Goal: Use online tool/utility: Utilize a website feature to perform a specific function

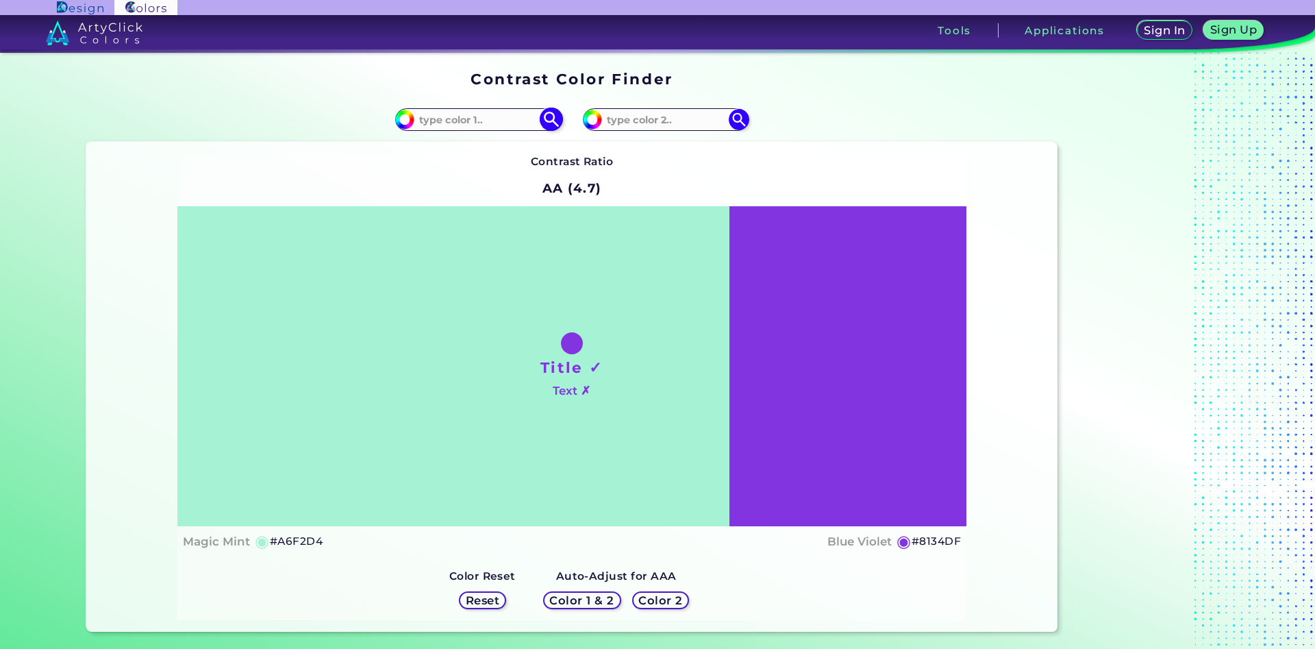
click at [460, 121] on input at bounding box center [477, 119] width 127 height 18
type input "e4b27a"
click at [555, 119] on img at bounding box center [551, 120] width 24 height 24
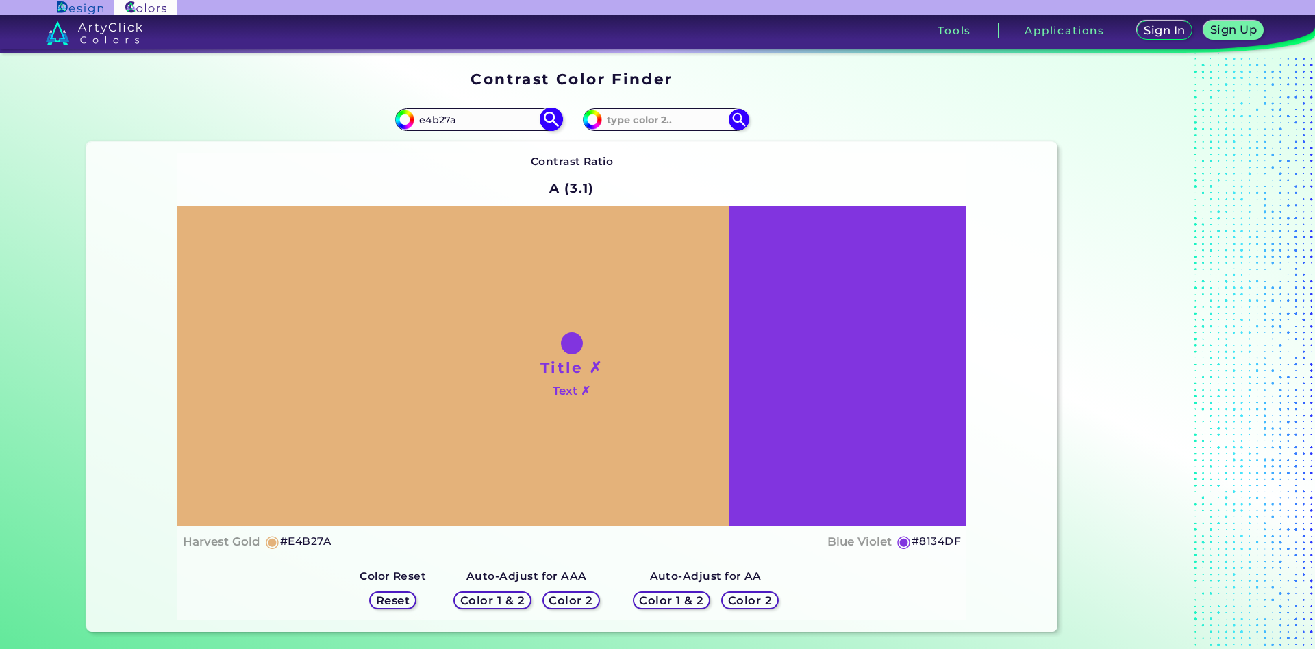
type input "#e4b27a"
type input "#E4B27A"
click at [675, 119] on input at bounding box center [665, 119] width 127 height 18
type input "e6b27c"
click at [737, 116] on img at bounding box center [739, 120] width 24 height 24
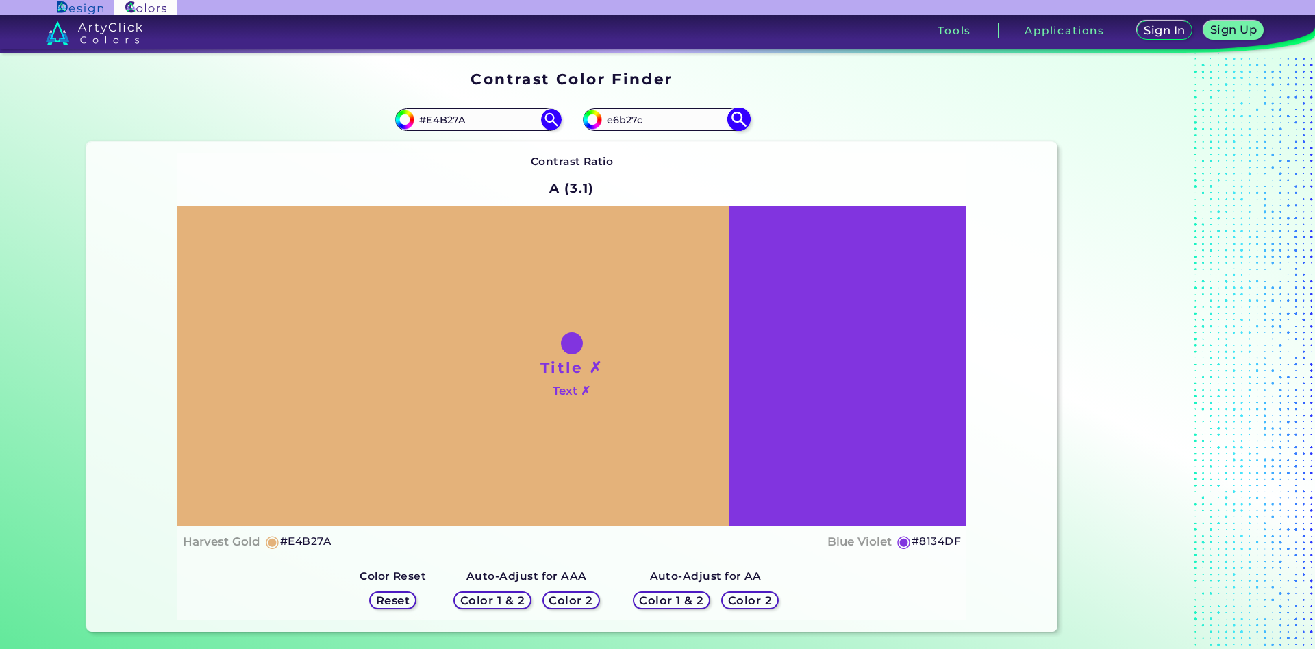
type input "#e6b27c"
type input "#E6B27C"
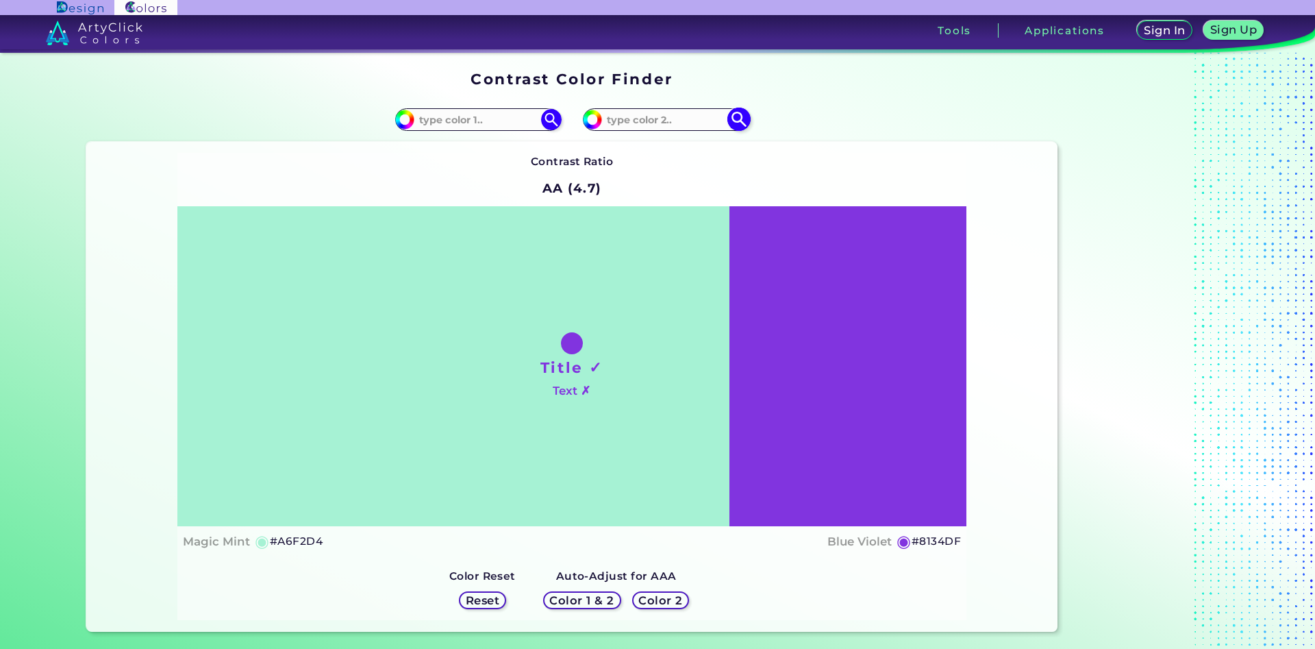
click at [651, 123] on input at bounding box center [665, 119] width 127 height 18
type input "e4b27a"
click at [747, 120] on img at bounding box center [739, 120] width 24 height 24
type input "#e4b27a"
type input "#E4B27A"
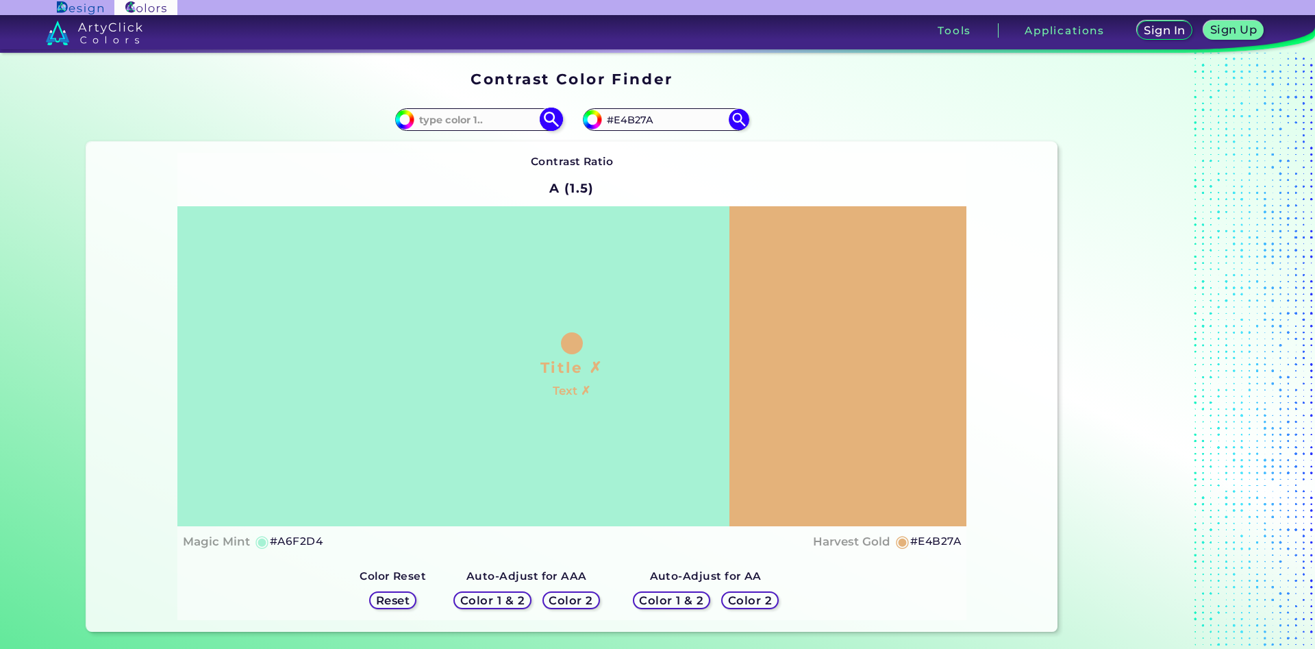
click at [490, 120] on input at bounding box center [477, 119] width 127 height 18
type input "e4b079"
type input "#e4b079"
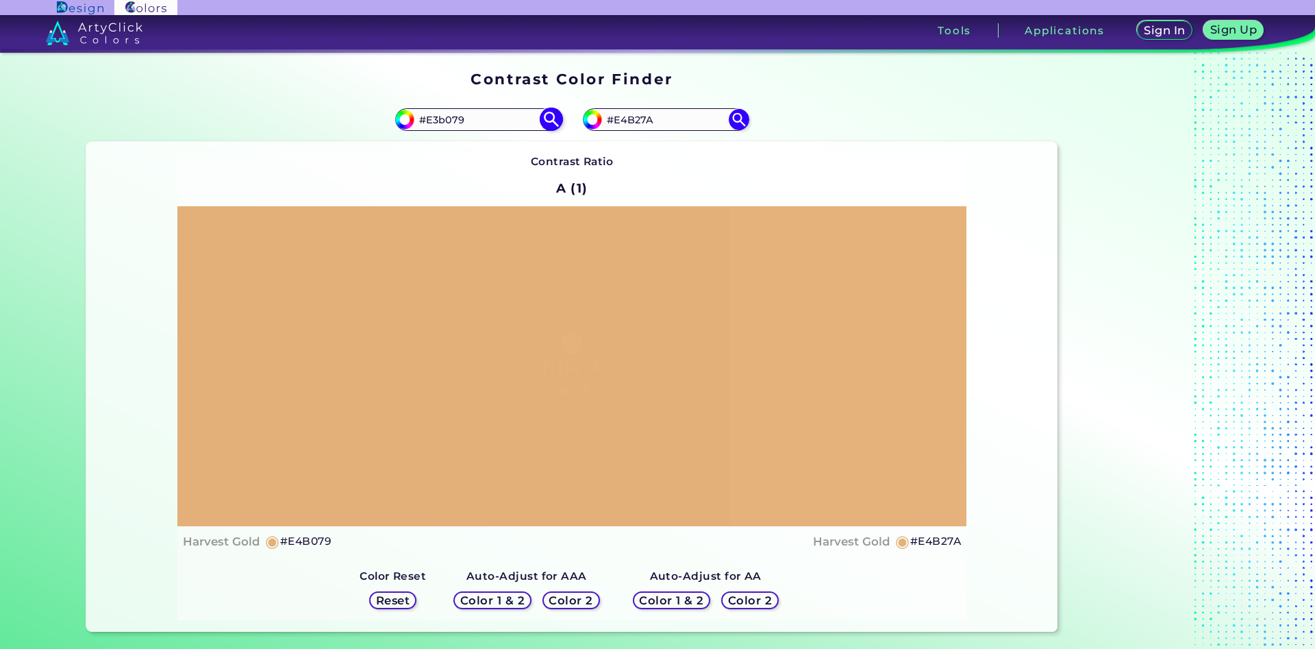
type input "#E3b079"
type input "#e3b079"
type input "#E3B079"
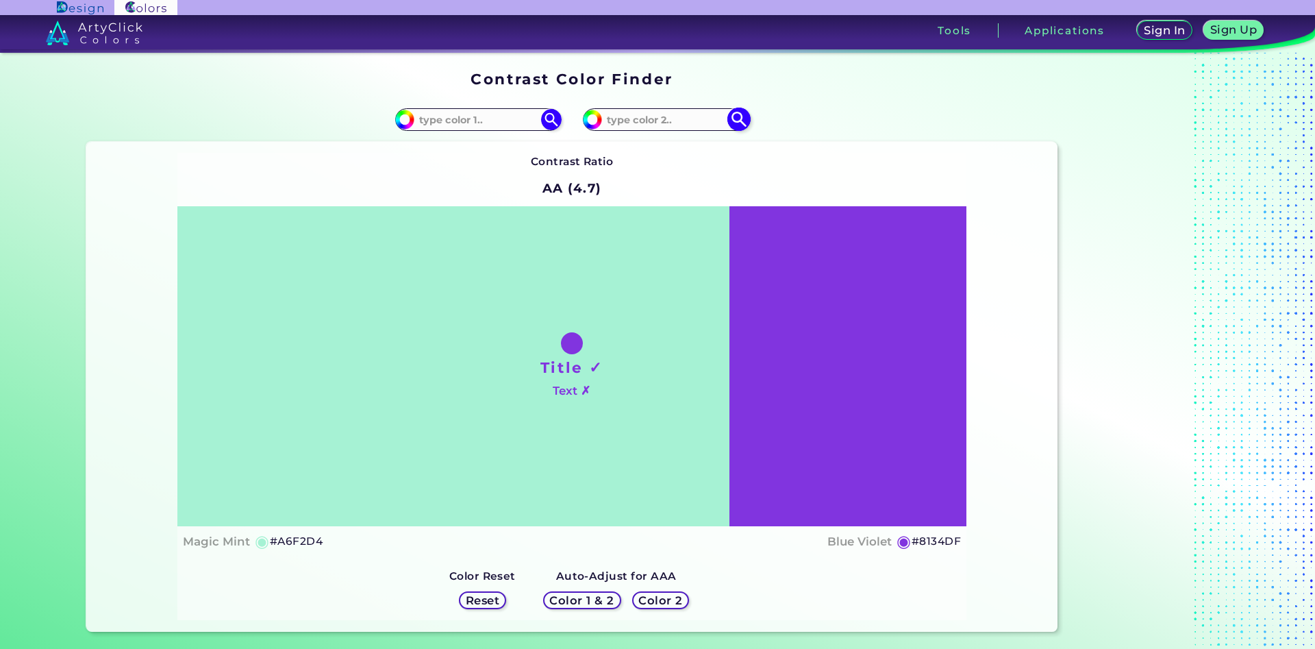
click at [660, 119] on input at bounding box center [665, 119] width 127 height 18
type input "e4b27a"
click at [738, 118] on img at bounding box center [739, 120] width 24 height 24
type input "#e4b27a"
type input "#E4B27A"
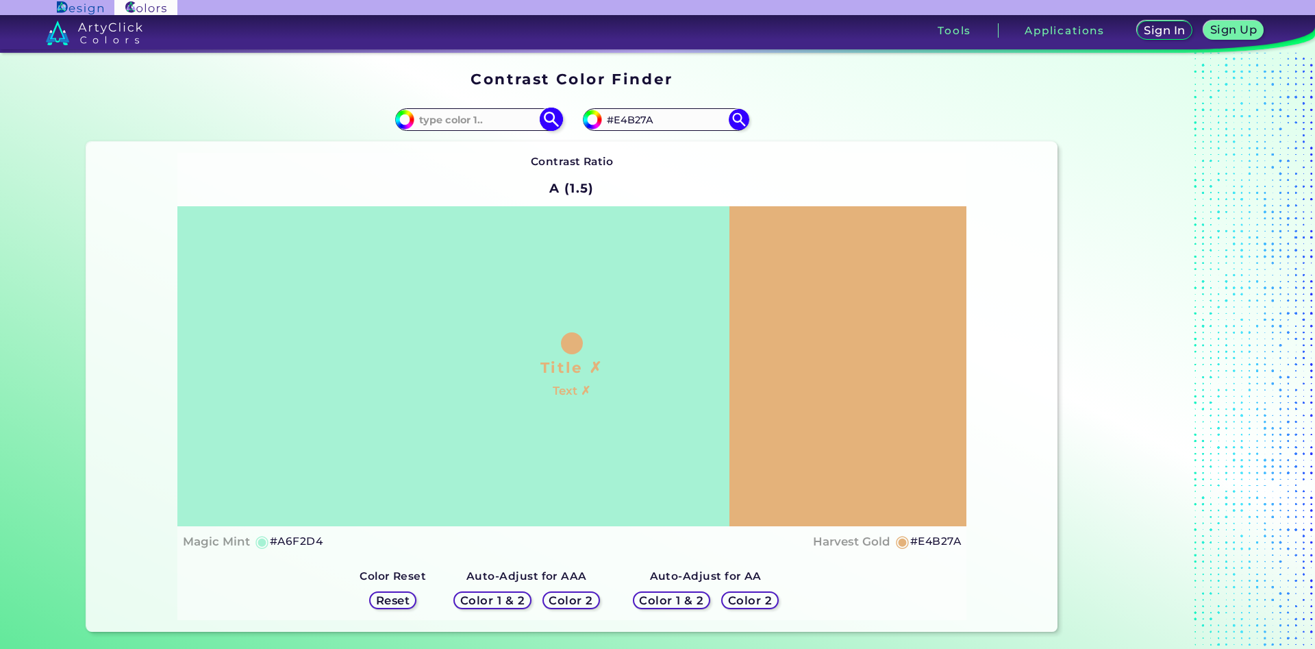
click at [501, 118] on input at bounding box center [477, 119] width 127 height 18
type input "e3b079"
click at [555, 121] on img at bounding box center [551, 120] width 24 height 24
type input "#e3b079"
type input "#E3B079"
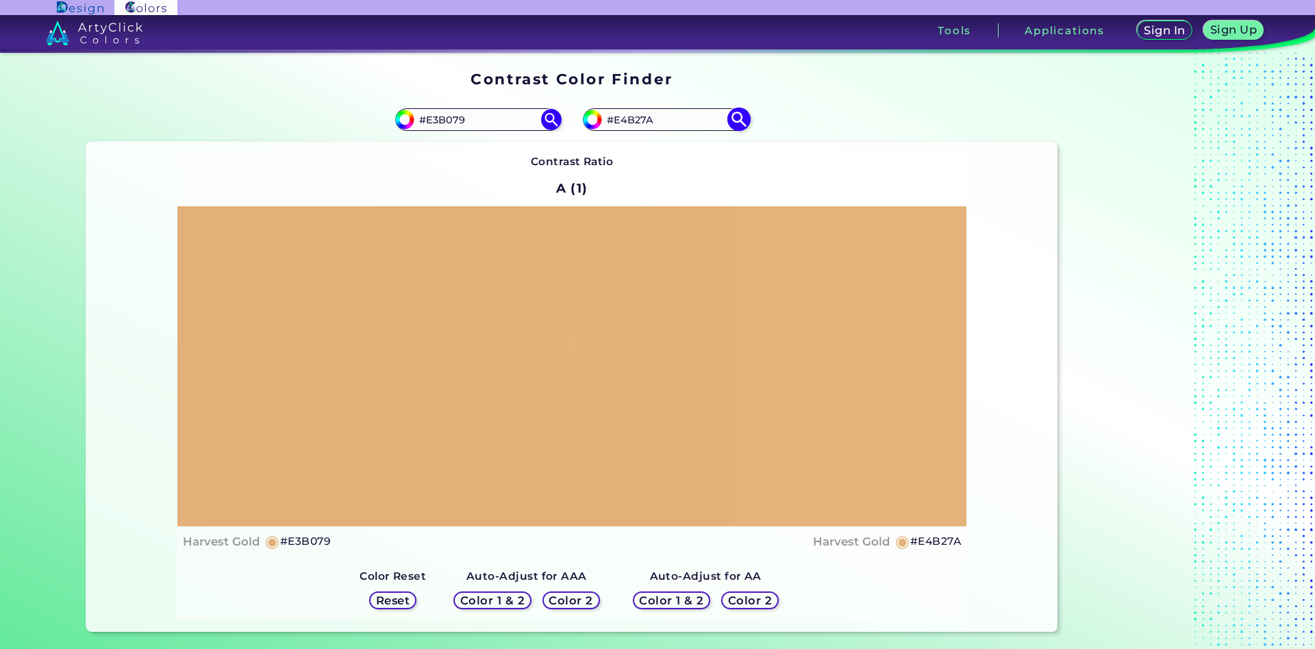
drag, startPoint x: 671, startPoint y: 118, endPoint x: 622, endPoint y: 127, distance: 49.4
click at [622, 127] on input "#E4B27A" at bounding box center [665, 119] width 127 height 18
type input "#E5ad6a"
click at [745, 115] on img at bounding box center [739, 120] width 24 height 24
type input "#e5ad6a"
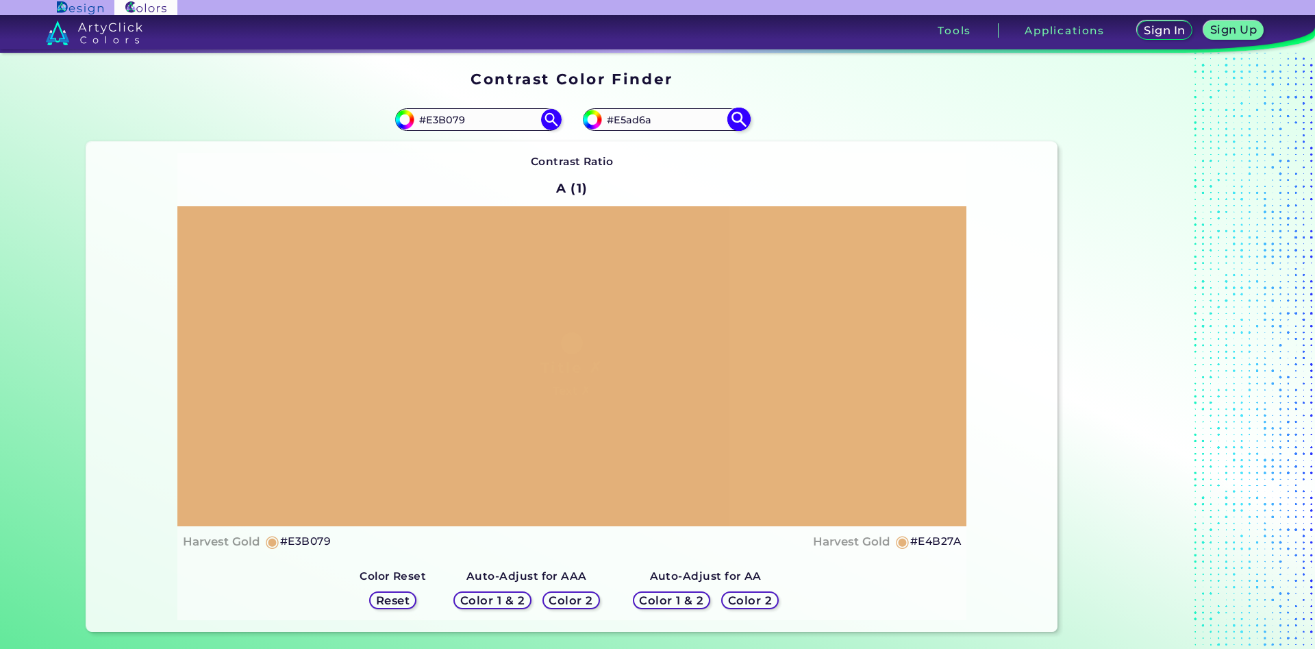
type input "#E5AD6A"
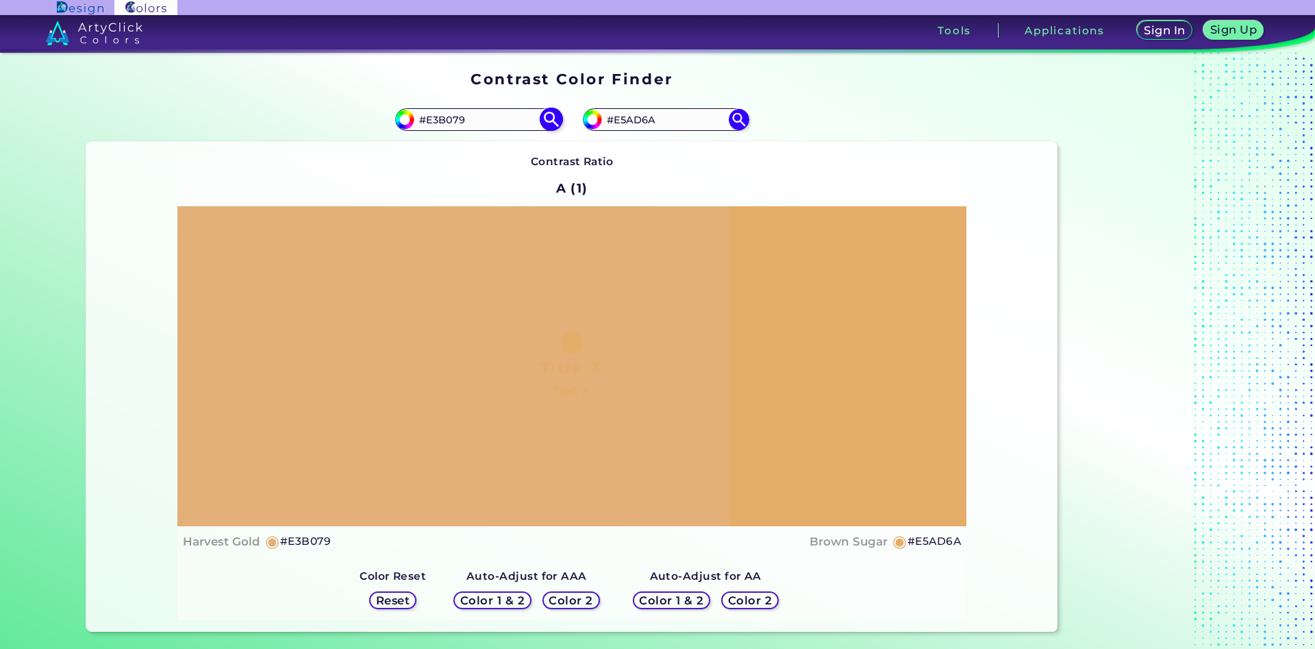
drag, startPoint x: 477, startPoint y: 117, endPoint x: 431, endPoint y: 120, distance: 46.0
click at [431, 120] on input "#E3B079" at bounding box center [477, 119] width 127 height 18
type input "#E4b27a"
click at [549, 119] on img at bounding box center [551, 120] width 24 height 24
type input "#e4b27a"
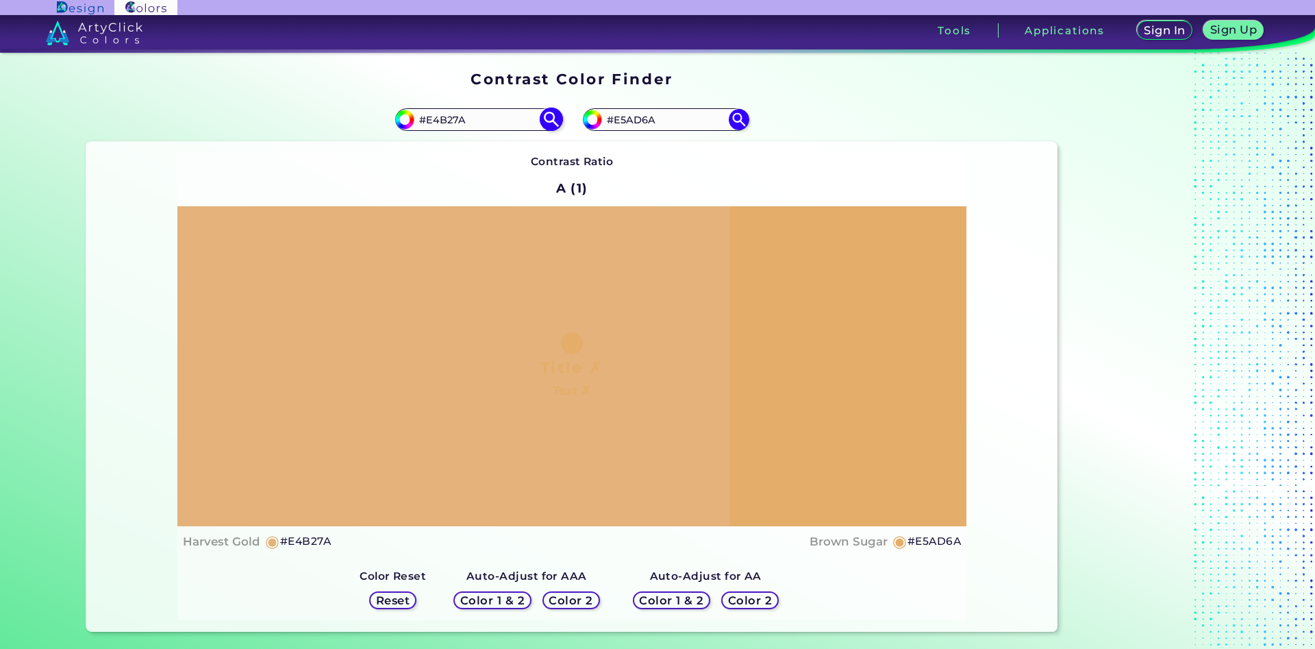
click at [458, 121] on input "#E4B27A" at bounding box center [477, 119] width 127 height 18
type input "#E4B275"
click at [554, 115] on img at bounding box center [551, 120] width 24 height 24
type input "#e4b275"
drag, startPoint x: 663, startPoint y: 117, endPoint x: 618, endPoint y: 127, distance: 46.4
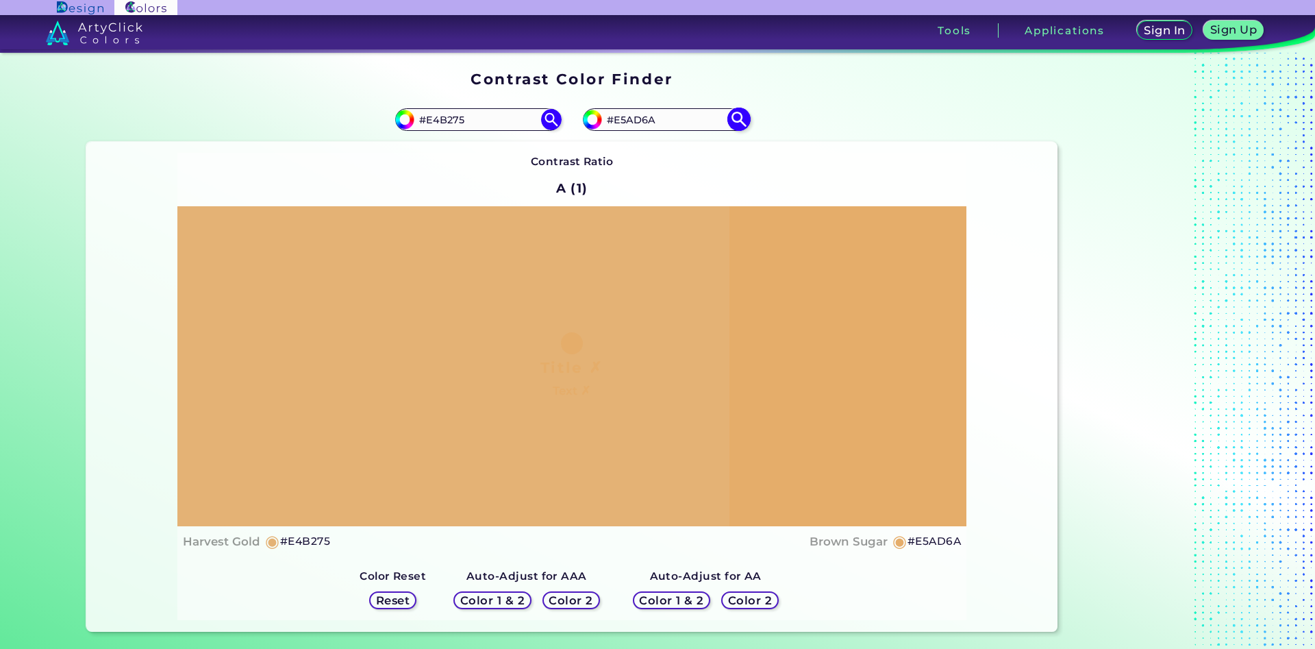
click at [618, 127] on input "#E5AD6A" at bounding box center [665, 119] width 127 height 18
type input "#E3b079"
click at [744, 112] on img at bounding box center [739, 120] width 24 height 24
type input "#e3b079"
type input "#E3B079"
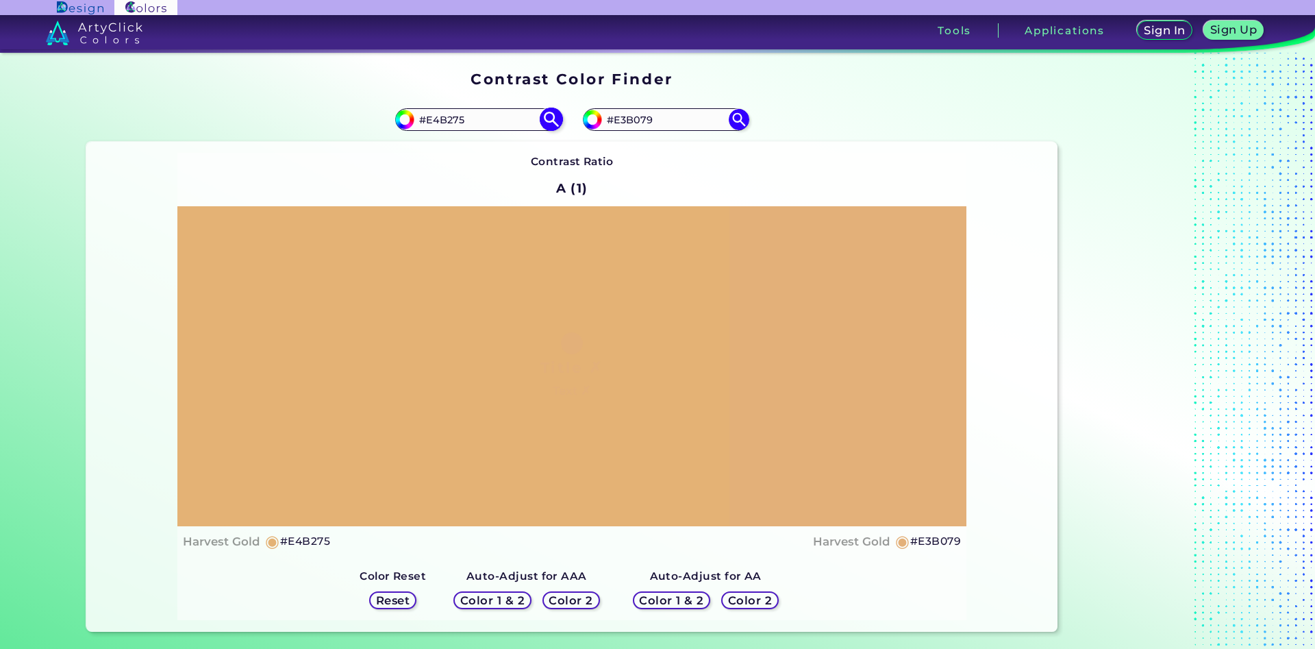
drag, startPoint x: 478, startPoint y: 119, endPoint x: 460, endPoint y: 118, distance: 18.5
click at [460, 118] on input "#E4B275" at bounding box center [477, 119] width 127 height 18
type input "#E4B27a"
click at [549, 112] on img at bounding box center [551, 120] width 24 height 24
type input "#e4b27a"
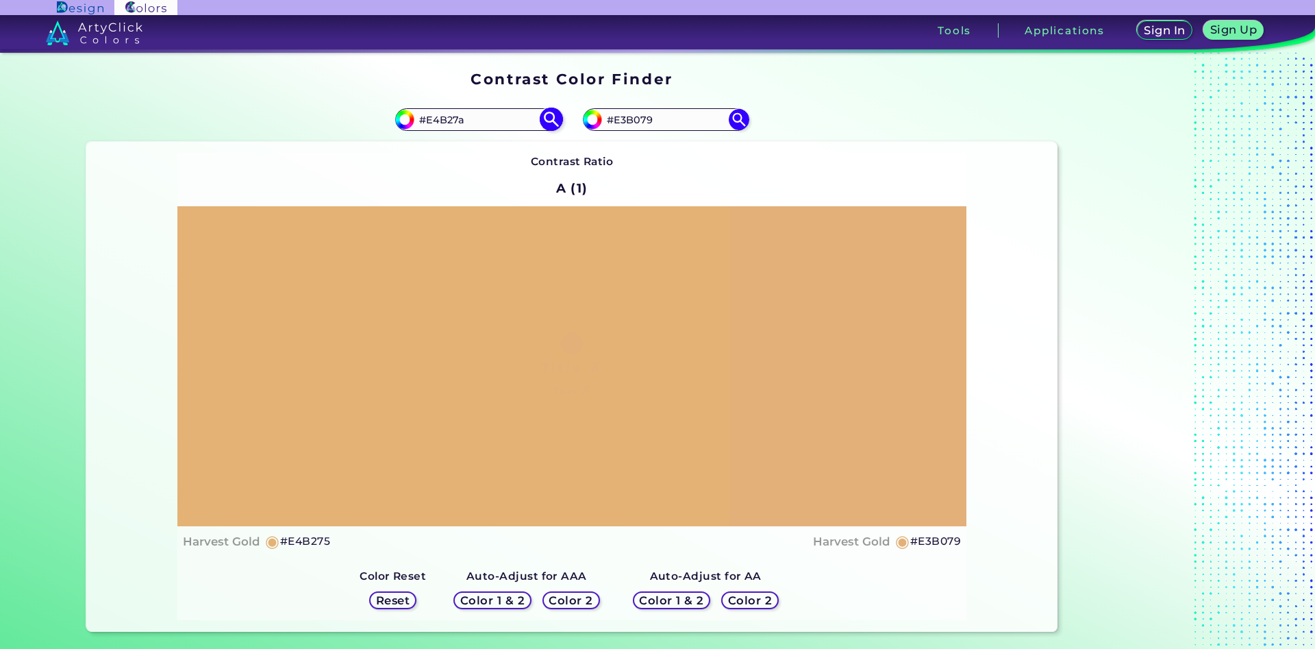
type input "#E4B27A"
